Goal: Information Seeking & Learning: Learn about a topic

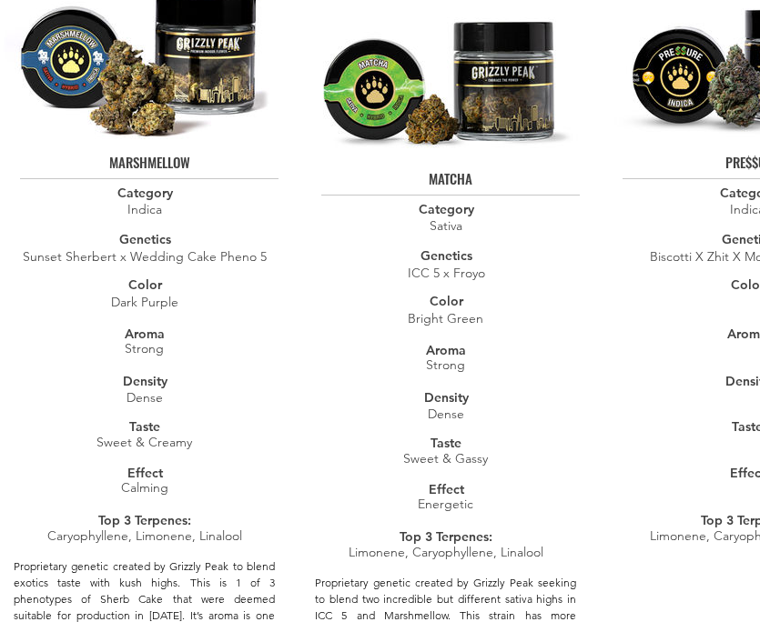
scroll to position [4883, 0]
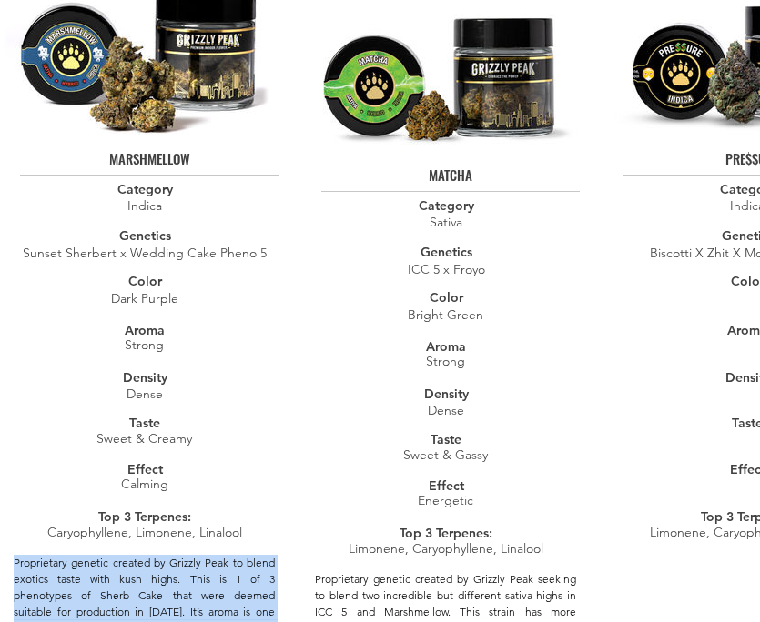
drag, startPoint x: 34, startPoint y: 530, endPoint x: 16, endPoint y: 442, distance: 89.9
click at [16, 555] on p "Proprietary genetic created by Grizzly Peak to blend exotics taste with kush hi…" at bounding box center [144, 619] width 261 height 129
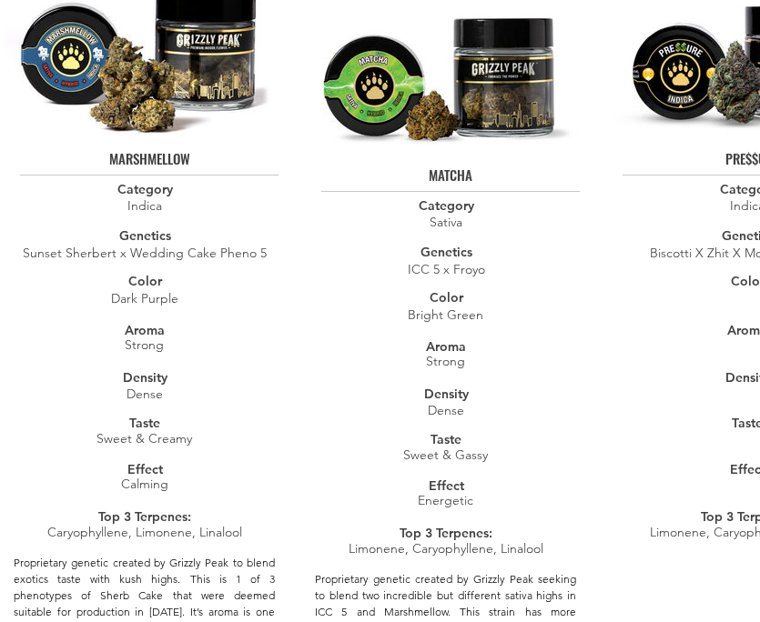
click at [135, 386] on span "Dense" at bounding box center [144, 394] width 36 height 16
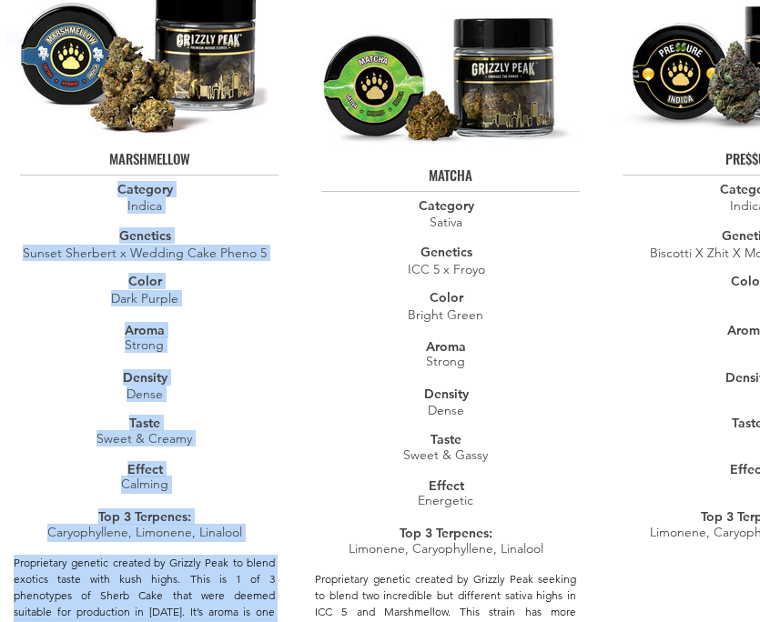
drag, startPoint x: 113, startPoint y: 97, endPoint x: 115, endPoint y: 572, distance: 474.9
click at [116, 572] on div "MARSHMELLOW Category Indica Genetics Sunset Sherbert x Wedding Cake Pheno 5 Col…" at bounding box center [144, 402] width 289 height 902
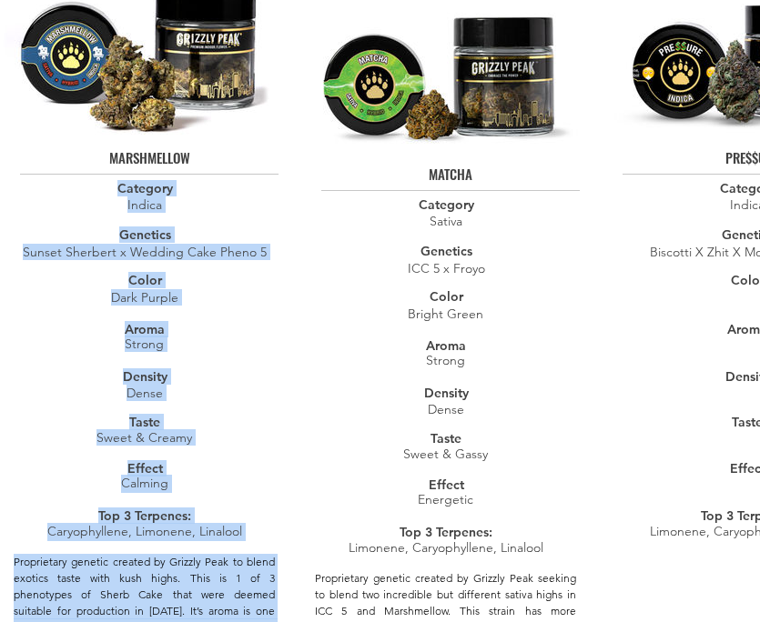
copy div "Category Indica Genetics Sunset Sherbert x Wedding Cake Pheno 5 Color Dark Purp…"
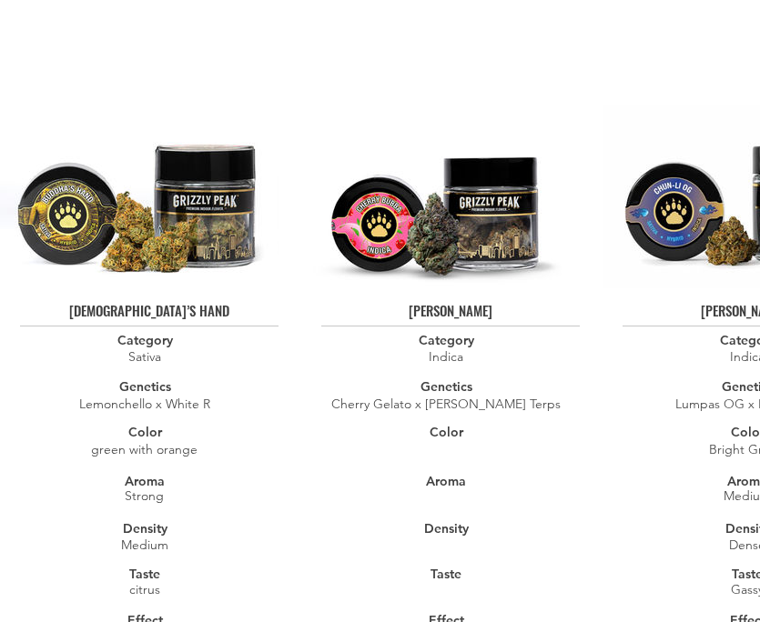
scroll to position [0, 0]
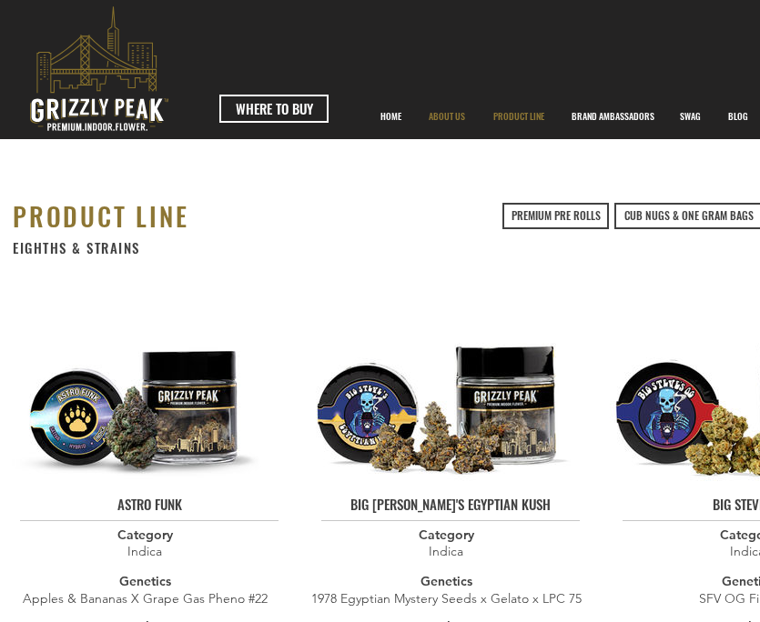
click at [447, 115] on p "ABOUT US" at bounding box center [446, 116] width 55 height 45
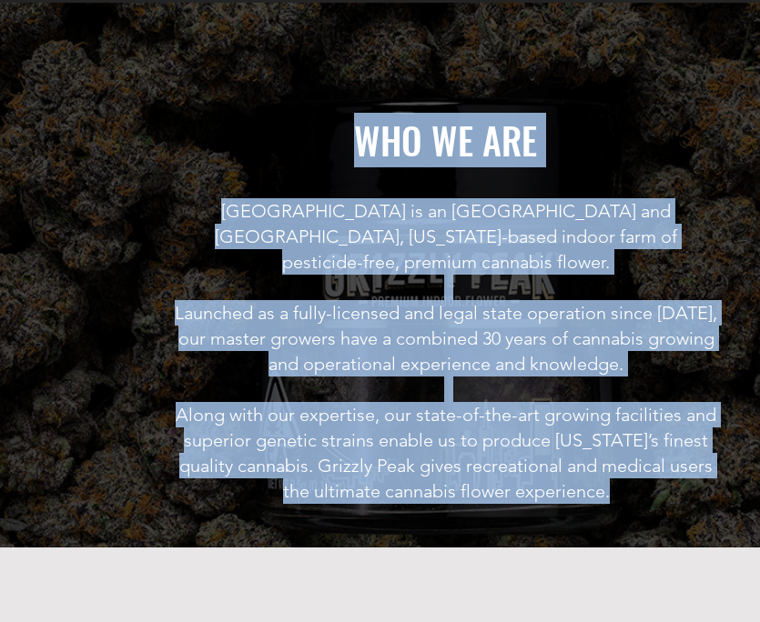
scroll to position [123, 0]
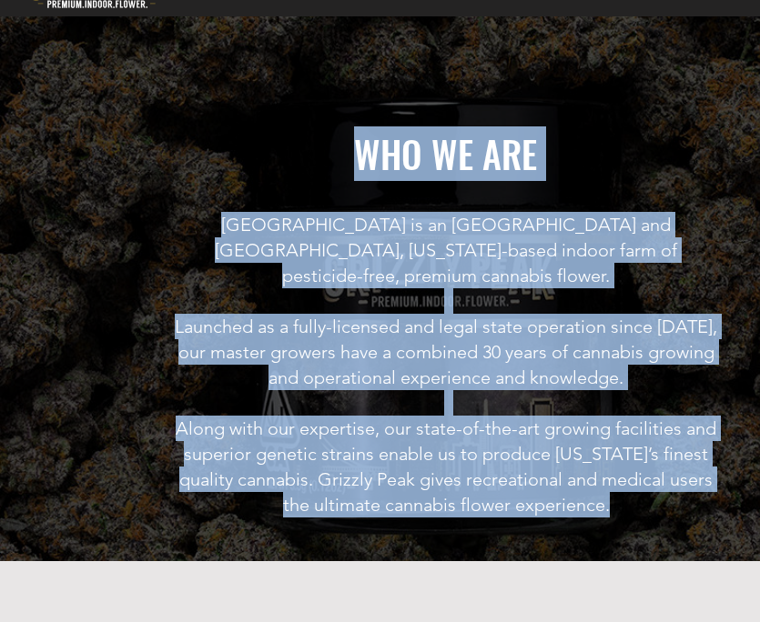
drag, startPoint x: 629, startPoint y: 286, endPoint x: 204, endPoint y: 163, distance: 442.2
click at [204, 163] on div "WHO WE ARE [GEOGRAPHIC_DATA] is an [GEOGRAPHIC_DATA] and [GEOGRAPHIC_DATA], [US…" at bounding box center [446, 288] width 892 height 545
